Goal: Task Accomplishment & Management: Complete application form

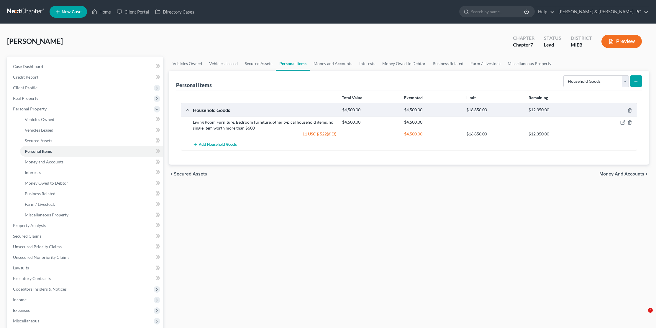
select select "household_goods"
click at [102, 11] on link "Home" at bounding box center [101, 11] width 25 height 11
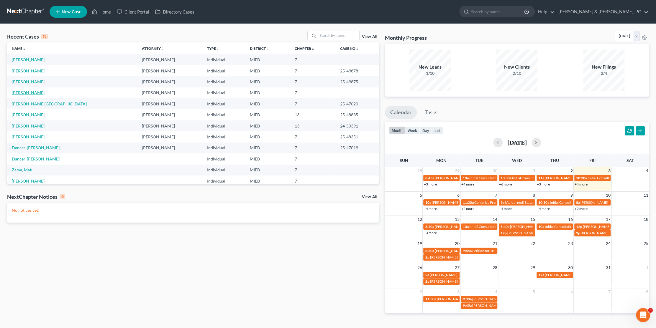
click at [28, 94] on link "[PERSON_NAME]" at bounding box center [28, 92] width 33 height 5
select select "6"
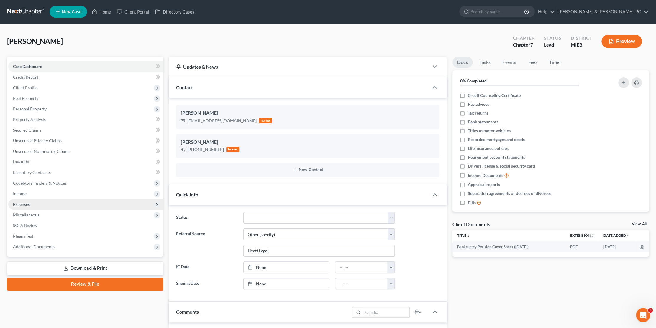
click at [37, 206] on span "Expenses" at bounding box center [85, 204] width 155 height 11
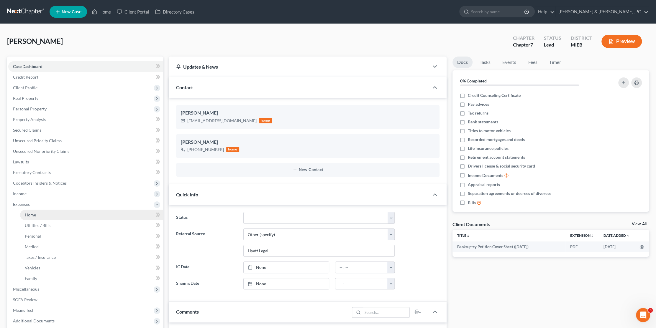
click at [78, 219] on link "Home" at bounding box center [91, 215] width 143 height 11
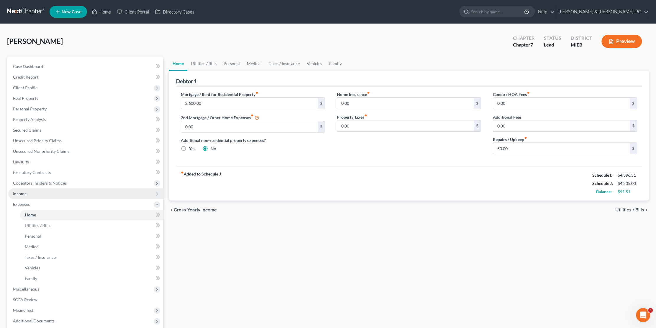
click at [44, 194] on span "Income" at bounding box center [85, 194] width 155 height 11
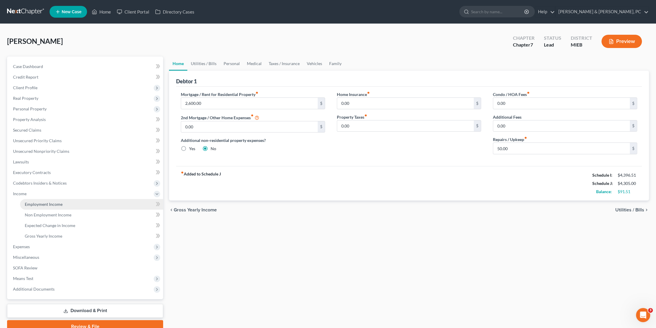
click at [47, 201] on link "Employment Income" at bounding box center [91, 204] width 143 height 11
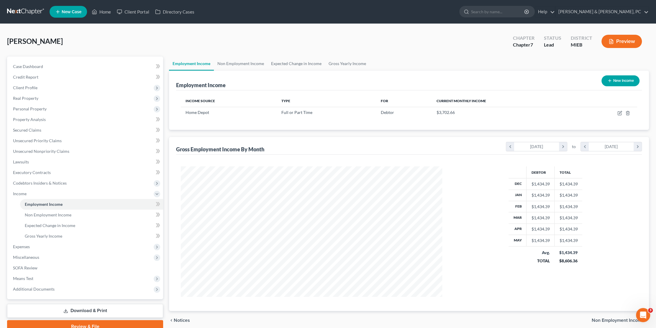
scroll to position [130, 273]
click at [342, 64] on link "Gross Yearly Income" at bounding box center [347, 64] width 45 height 14
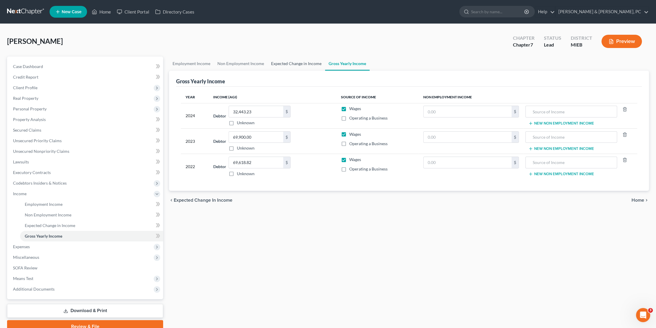
click at [298, 63] on link "Expected Change in Income" at bounding box center [295, 64] width 57 height 14
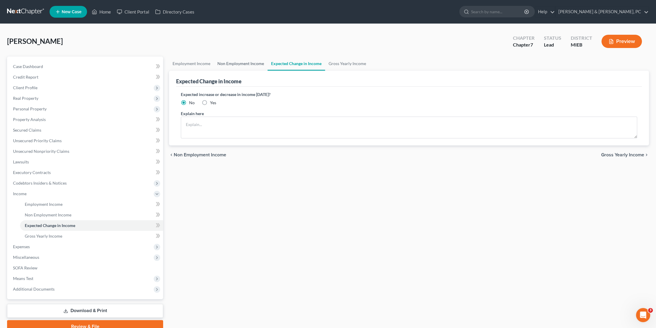
click at [248, 64] on link "Non Employment Income" at bounding box center [241, 64] width 54 height 14
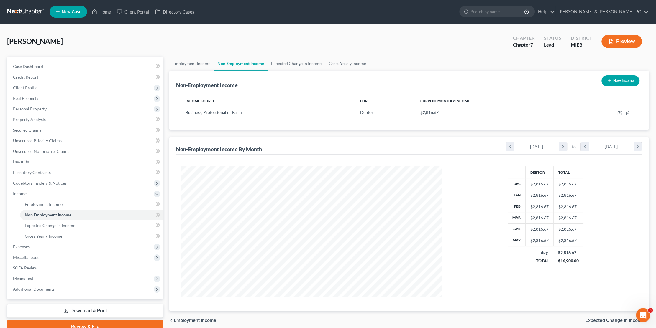
scroll to position [130, 273]
click at [42, 245] on span "Expenses" at bounding box center [85, 247] width 155 height 11
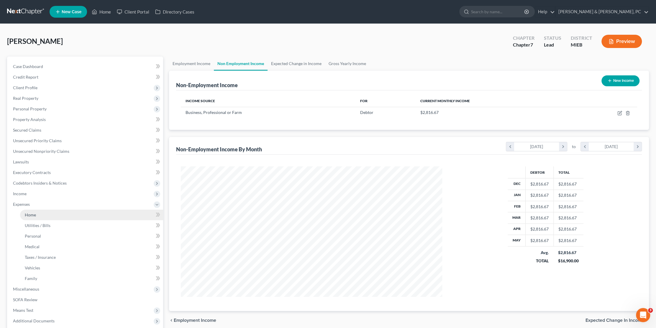
click at [49, 218] on link "Home" at bounding box center [91, 215] width 143 height 11
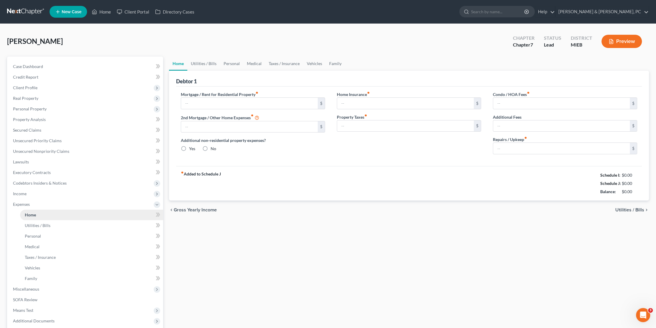
type input "2,600.00"
type input "0.00"
radio input "true"
type input "0.00"
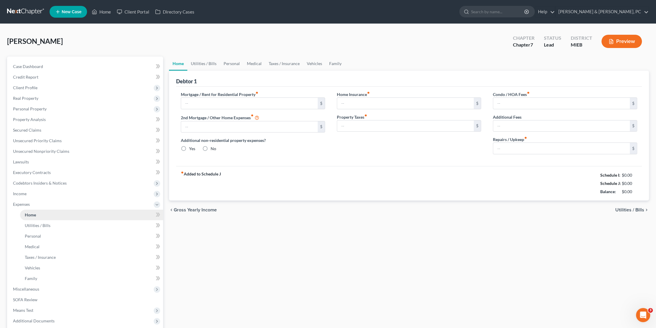
type input "0.00"
type input "50.00"
type input "1,000"
click at [208, 64] on link "Utilities / Bills" at bounding box center [203, 64] width 33 height 14
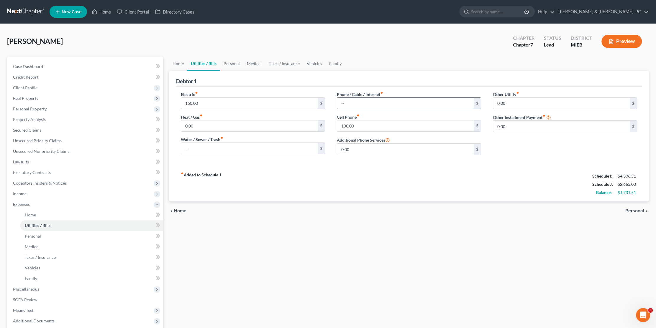
type input "120.00"
drag, startPoint x: 362, startPoint y: 101, endPoint x: 362, endPoint y: 104, distance: 3.3
click at [362, 101] on input "text" at bounding box center [405, 103] width 137 height 11
type input "000"
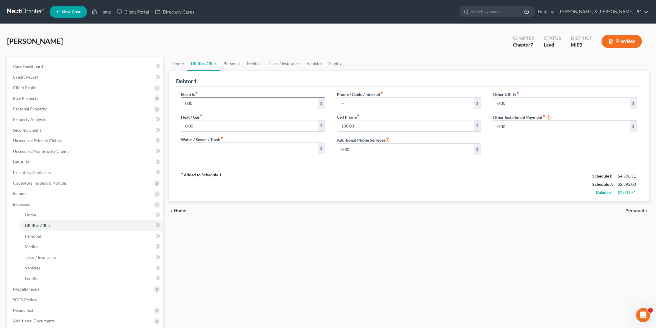
type input "120.00"
type input "000"
type input "0.00"
click at [229, 63] on link "Personal" at bounding box center [231, 64] width 23 height 14
